Goal: Task Accomplishment & Management: Use online tool/utility

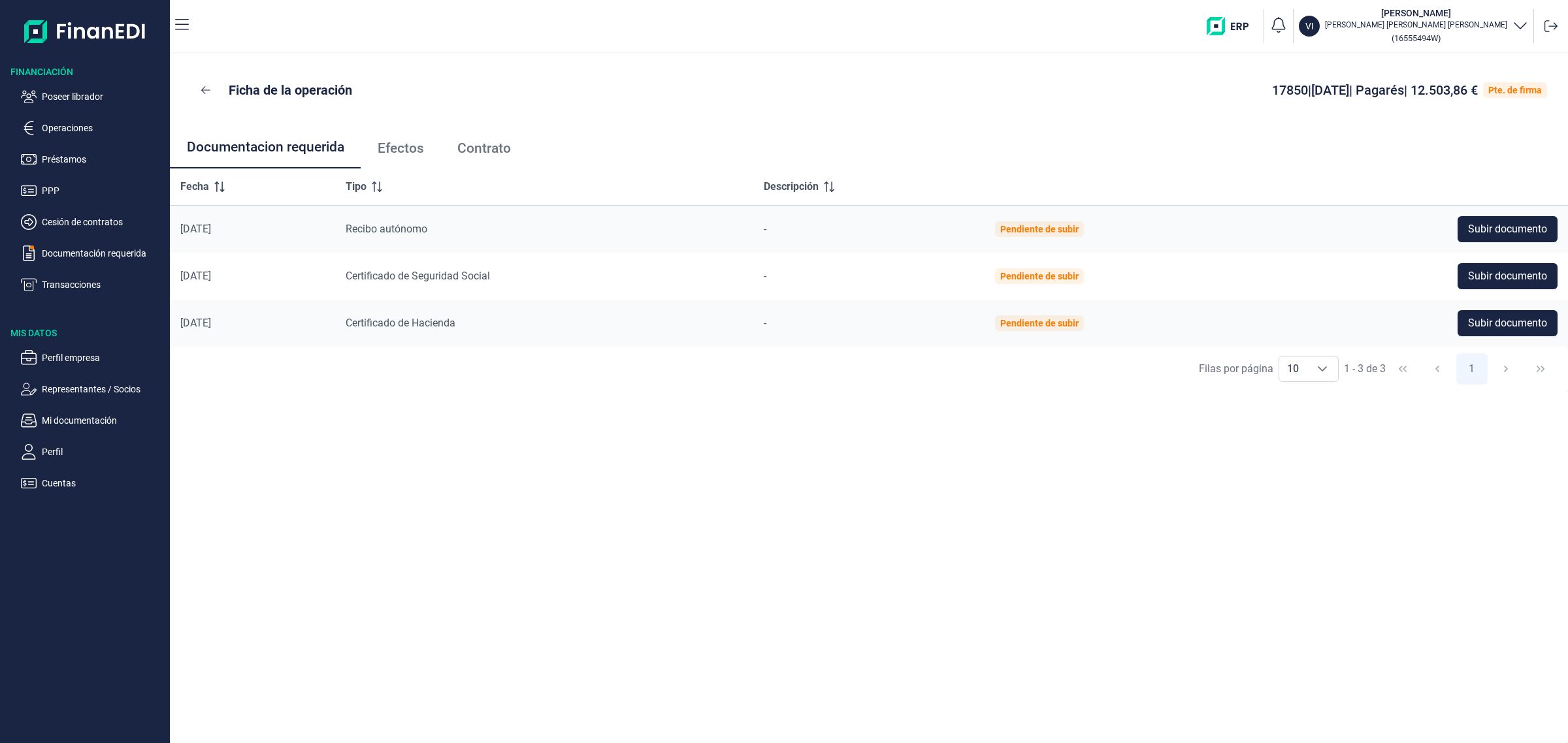
click at [1095, 542] on div "Ficha de la operación 17850 | 08/09/2025 | Pagarés | 12.503,86 € Pte. de firma …" at bounding box center [869, 398] width 1398 height 689
click at [69, 90] on p "Poseer librador" at bounding box center [103, 97] width 122 height 16
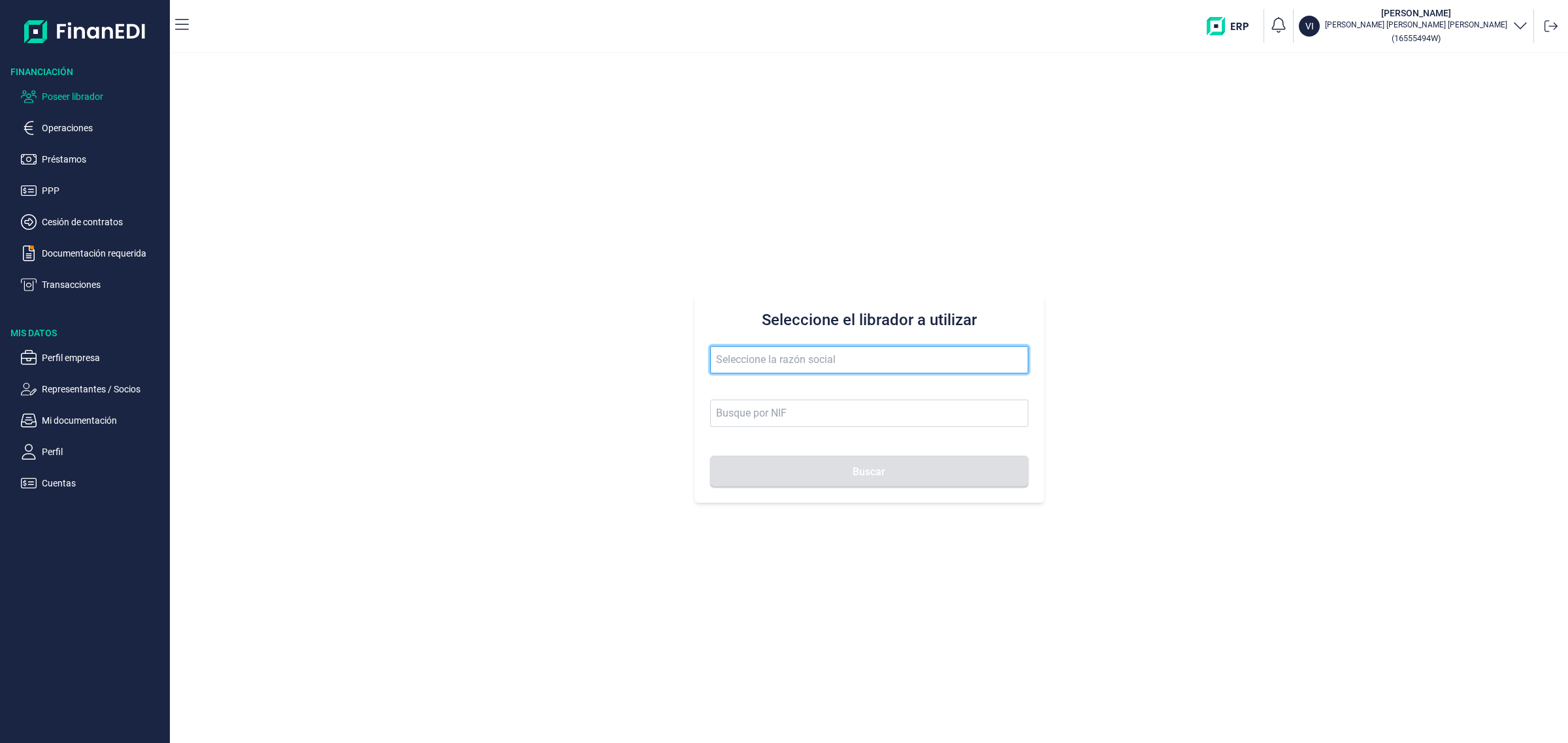
click at [757, 360] on input "text" at bounding box center [869, 359] width 318 height 27
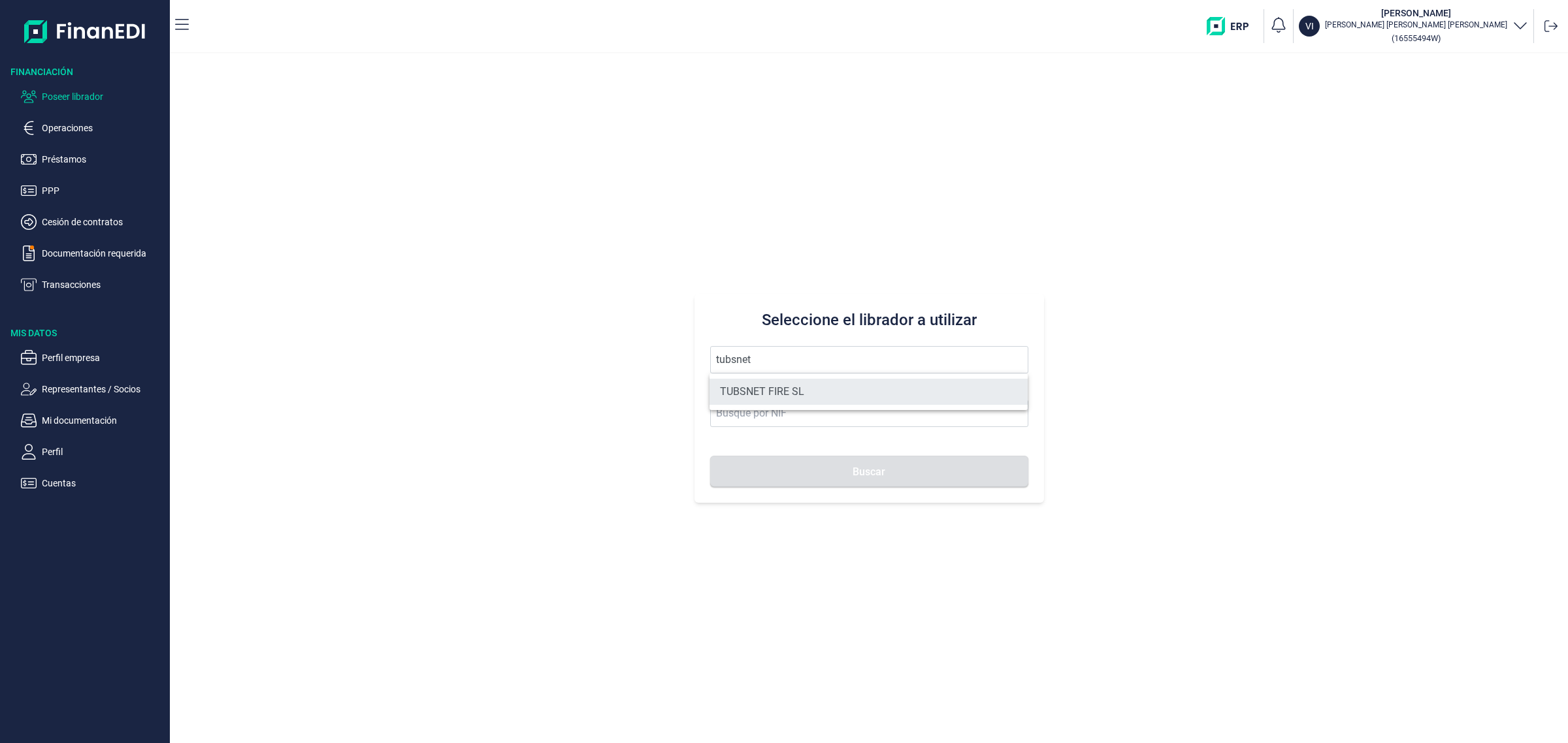
click at [770, 397] on li "TUBSNET FIRE SL" at bounding box center [868, 392] width 318 height 26
type input "TUBSNET FIRE SL"
type input "B67089441"
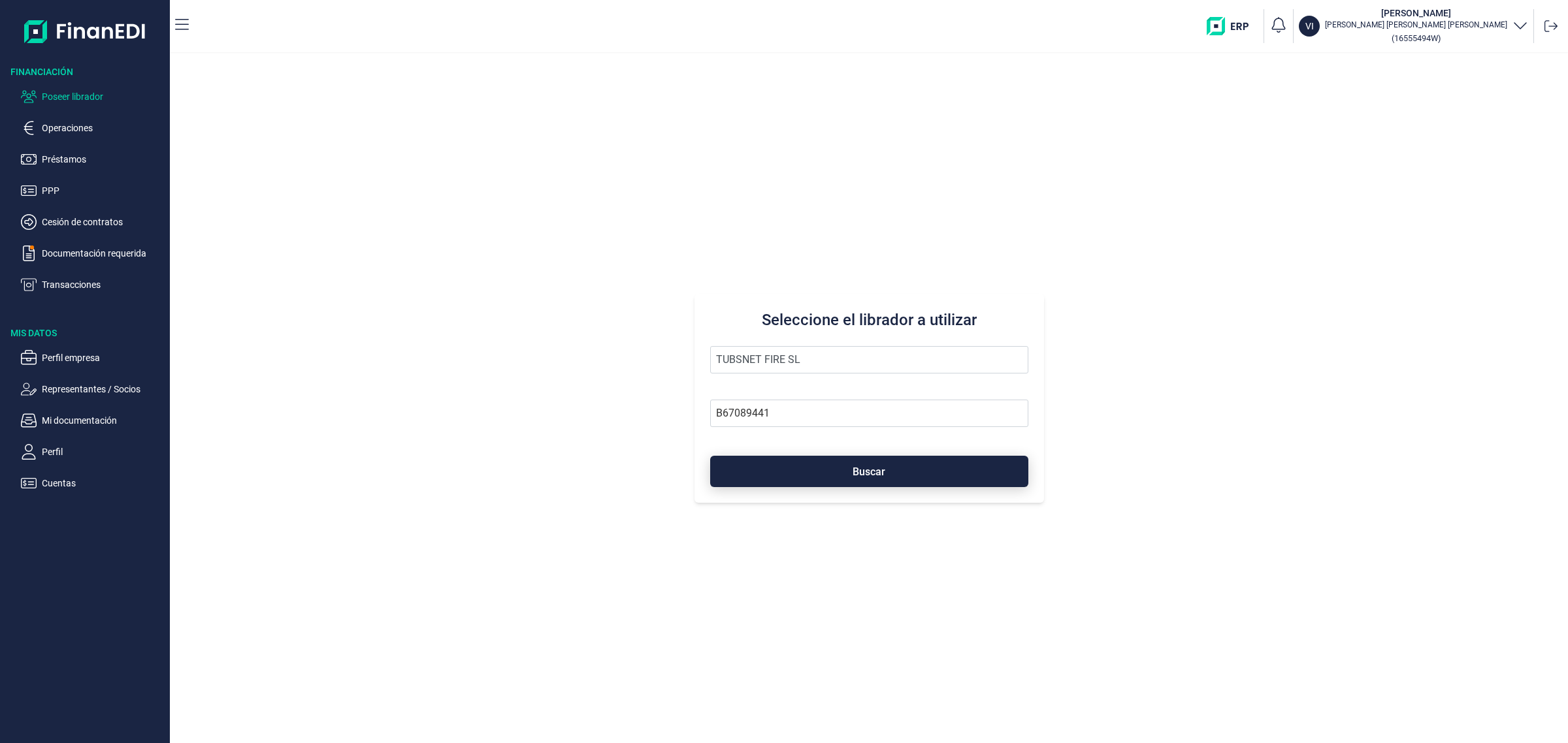
click at [870, 481] on button "Buscar" at bounding box center [869, 471] width 318 height 31
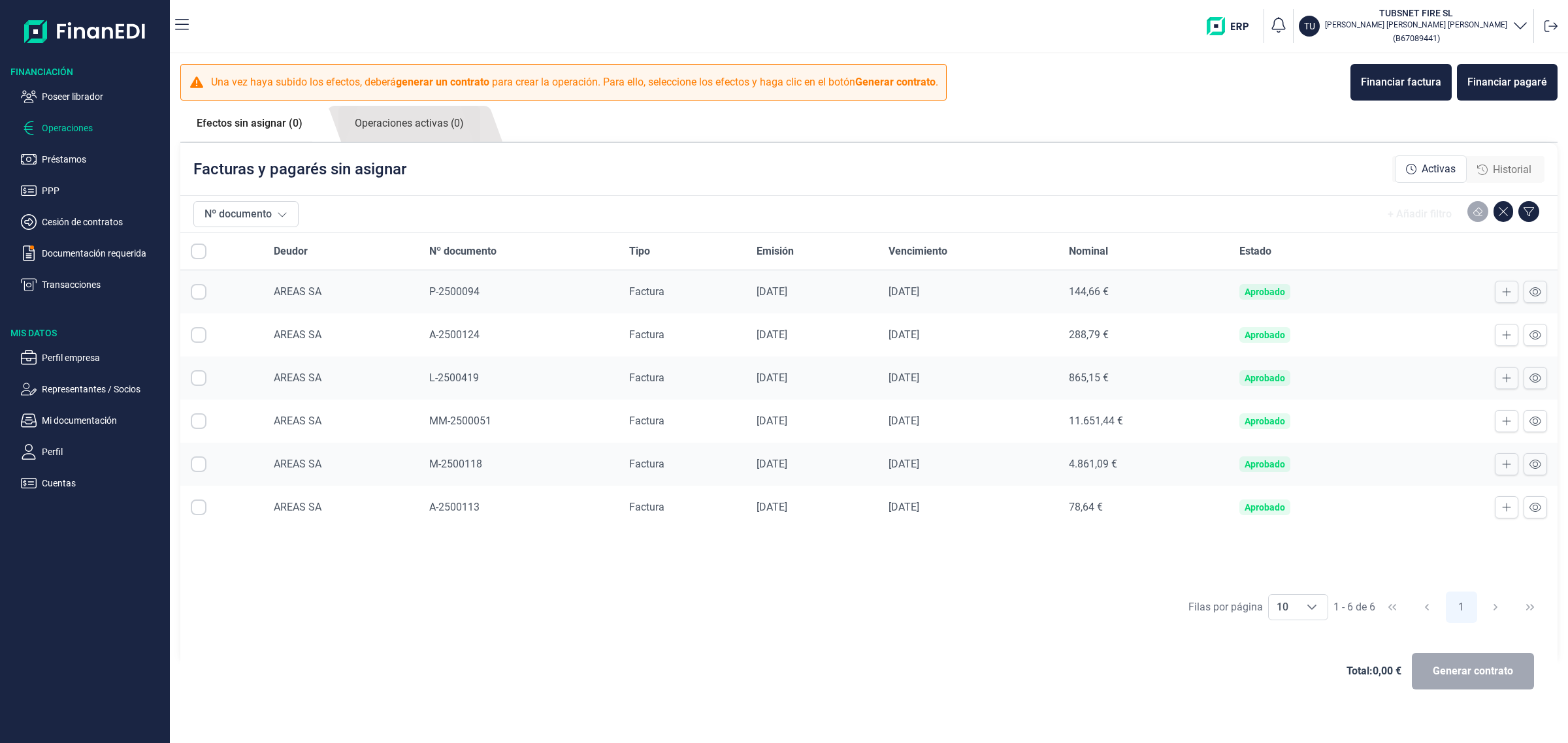
checkbox input "true"
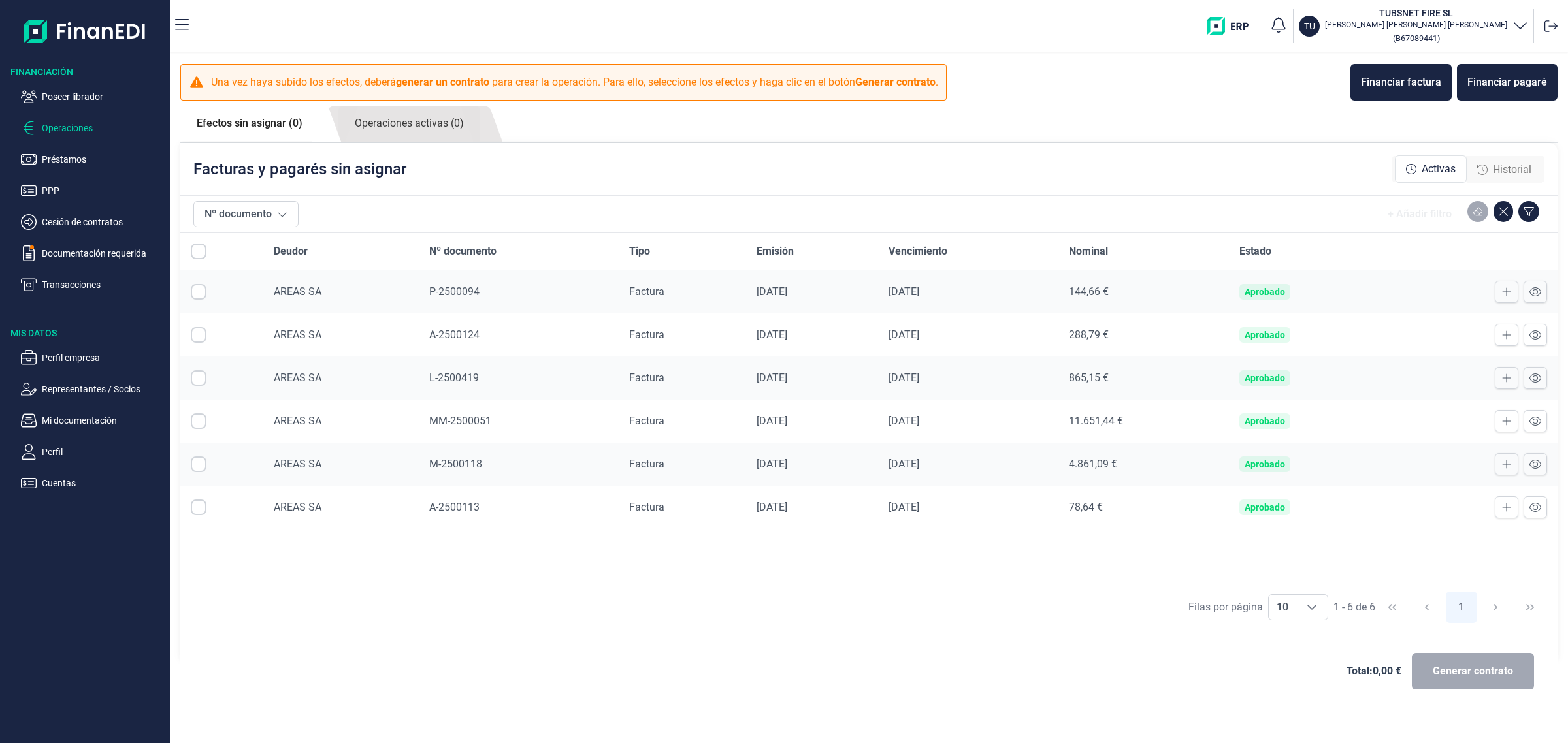
checkbox input "true"
click at [964, 170] on div "Facturas y pagarés sin asignar Activas Historial" at bounding box center [869, 169] width 1377 height 52
click at [309, 289] on span "AREAS SA" at bounding box center [297, 291] width 48 height 13
click at [1189, 681] on div "Total: 17.889,77 € Generar contrato" at bounding box center [869, 671] width 1356 height 63
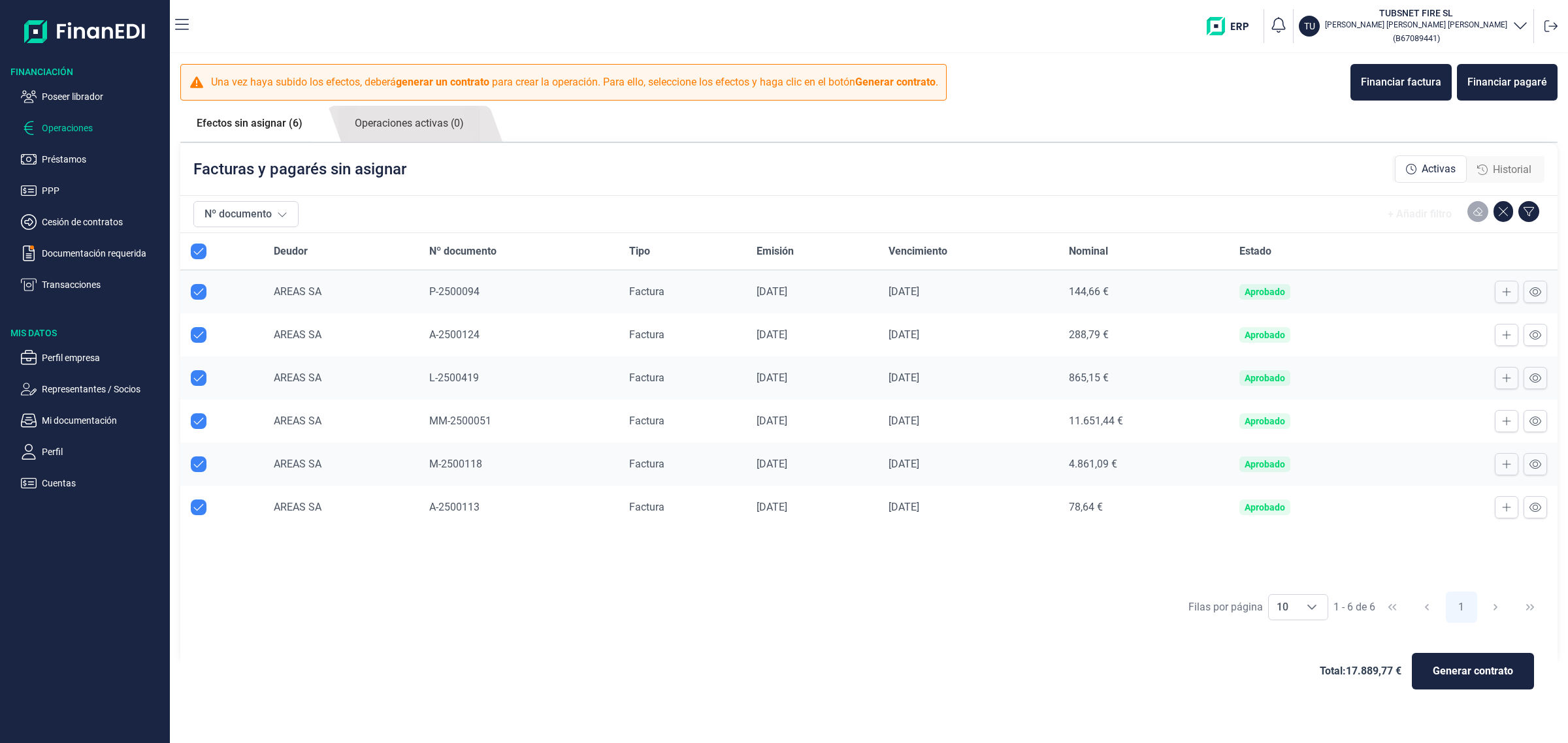
click at [525, 704] on div "Total: 17.889,77 € Generar contrato" at bounding box center [869, 671] width 1377 height 83
click at [974, 655] on div "Total: 17.889,77 € Generar contrato" at bounding box center [869, 671] width 1356 height 63
click at [839, 668] on div "Total: 17.889,77 € Generar contrato" at bounding box center [869, 671] width 1356 height 63
click at [977, 707] on div "Total: 17.889,77 € Generar contrato" at bounding box center [869, 671] width 1377 height 83
drag, startPoint x: 548, startPoint y: 693, endPoint x: 539, endPoint y: 693, distance: 9.0
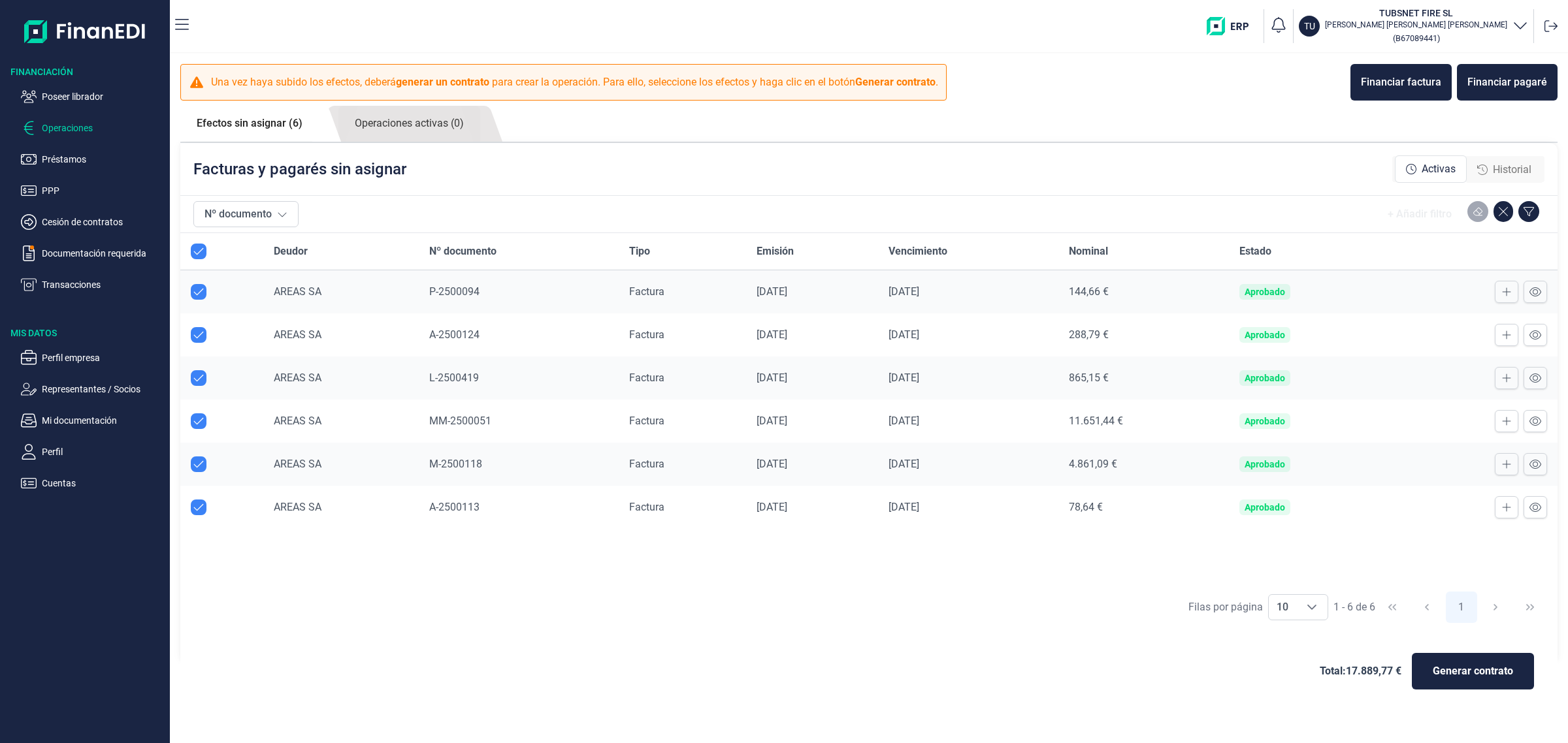
click at [548, 693] on div "Total: 17.889,77 € Generar contrato" at bounding box center [869, 671] width 1356 height 63
click at [1022, 624] on div "Filas por página 10 10 10 1 - 6 de 6 1" at bounding box center [869, 607] width 1377 height 45
click at [230, 641] on div "Total: 17.889,77 € Generar contrato" at bounding box center [869, 671] width 1356 height 63
click at [1027, 571] on div "Deudor Nº documento Tipo Emisión Vencimiento Nominal Estado AREAS SA P-2500094 …" at bounding box center [869, 408] width 1377 height 351
